Goal: Task Accomplishment & Management: Complete application form

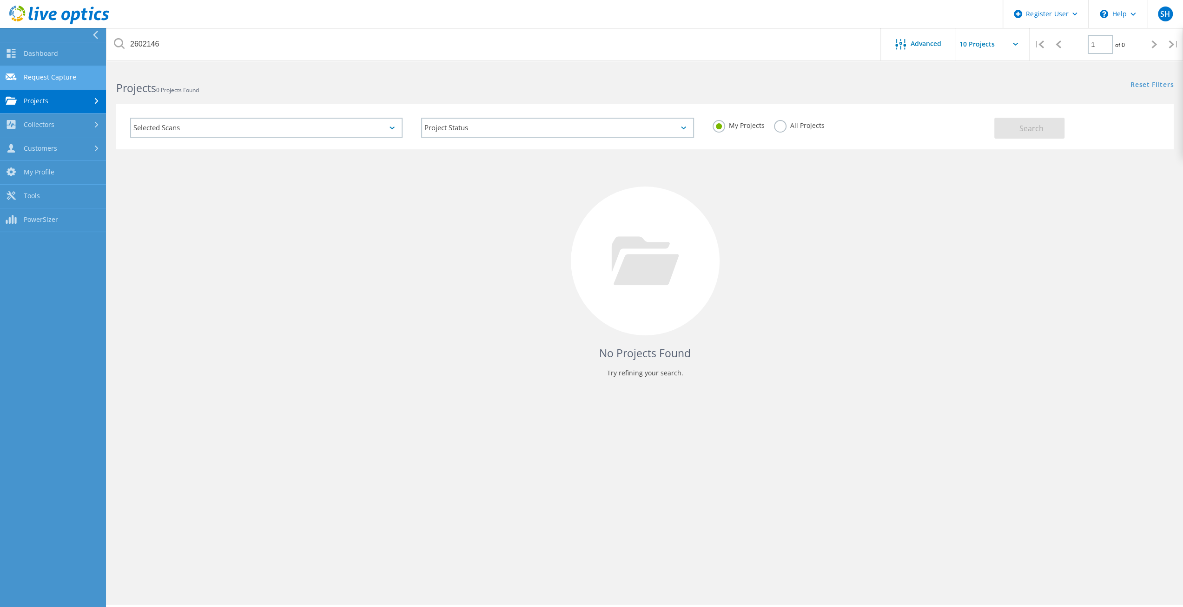
click at [47, 77] on link "Request Capture" at bounding box center [53, 78] width 106 height 24
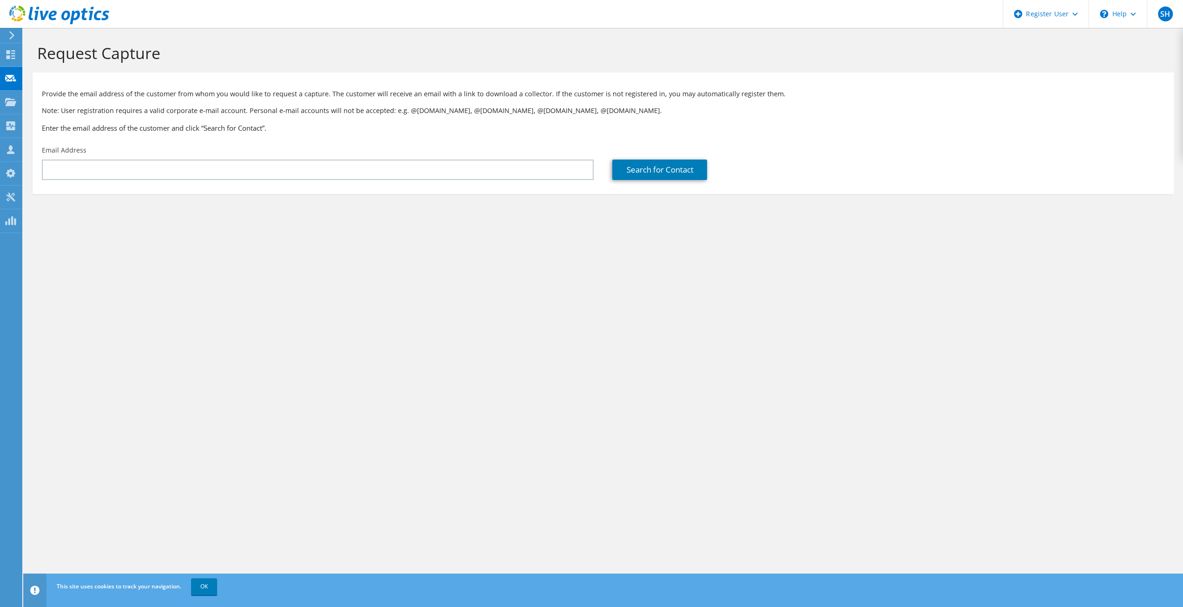
type input "[EMAIL_ADDRESS][DOMAIN_NAME]"
click at [675, 172] on link "Search for Contact" at bounding box center [659, 169] width 95 height 20
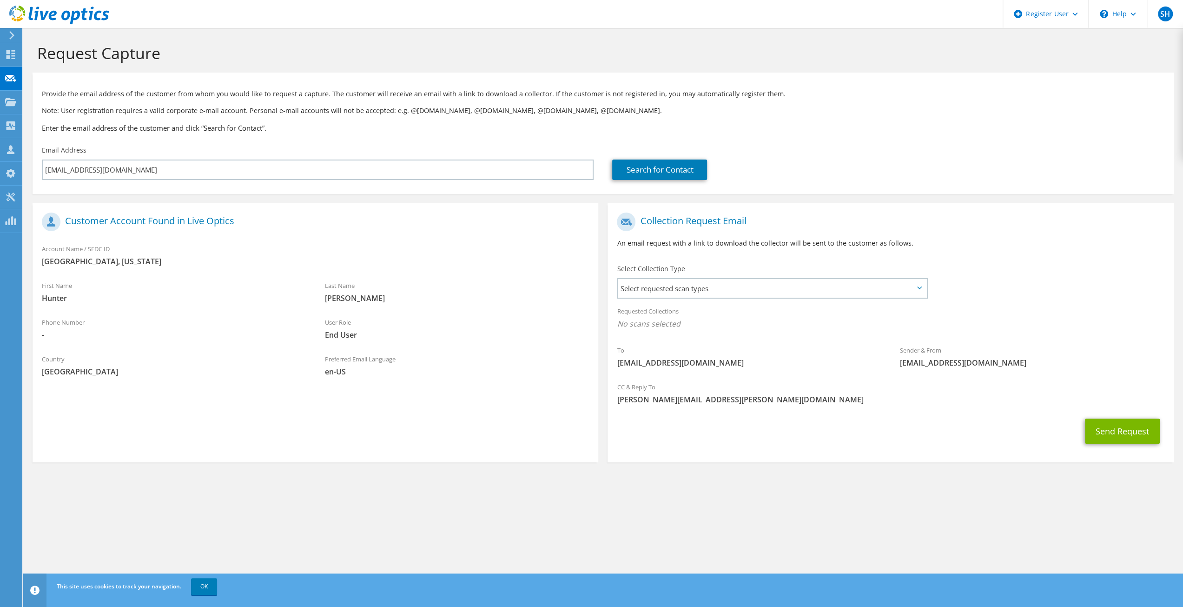
click at [921, 288] on icon at bounding box center [919, 287] width 5 height 3
click at [923, 289] on span "Select requested scan types" at bounding box center [772, 288] width 308 height 19
